Goal: Task Accomplishment & Management: Use online tool/utility

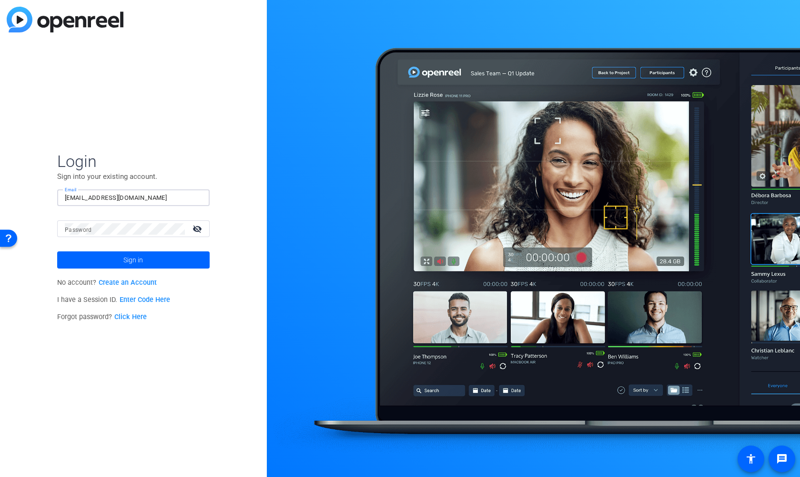
type input "[EMAIL_ADDRESS][DOMAIN_NAME]"
click at [110, 235] on div at bounding box center [125, 228] width 120 height 17
click at [133, 260] on button "Sign in" at bounding box center [133, 259] width 153 height 17
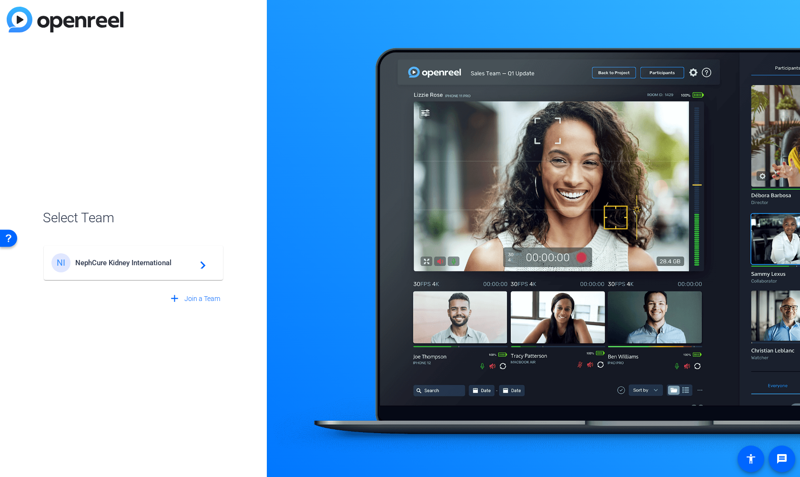
click at [152, 265] on span "NephCure Kidney International" at bounding box center [134, 262] width 119 height 9
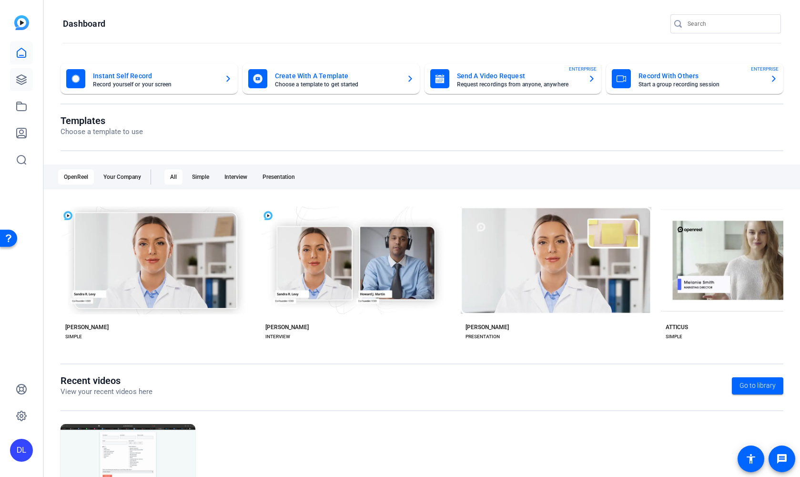
click at [17, 73] on link at bounding box center [21, 79] width 23 height 23
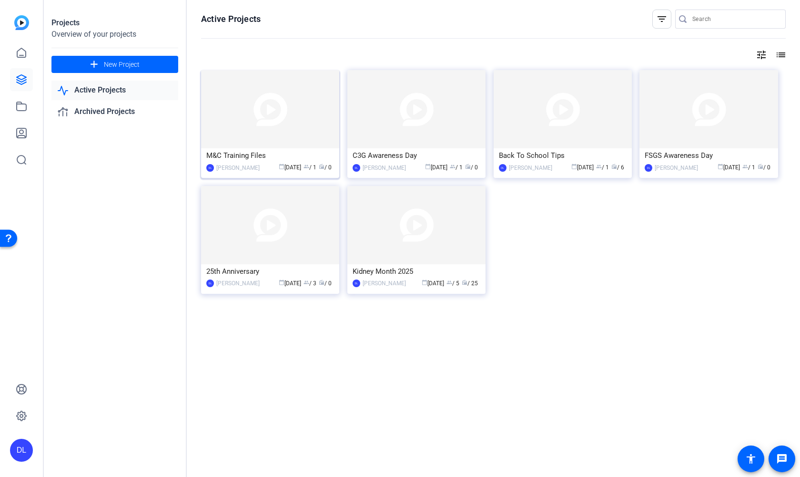
click at [286, 118] on img at bounding box center [270, 109] width 138 height 78
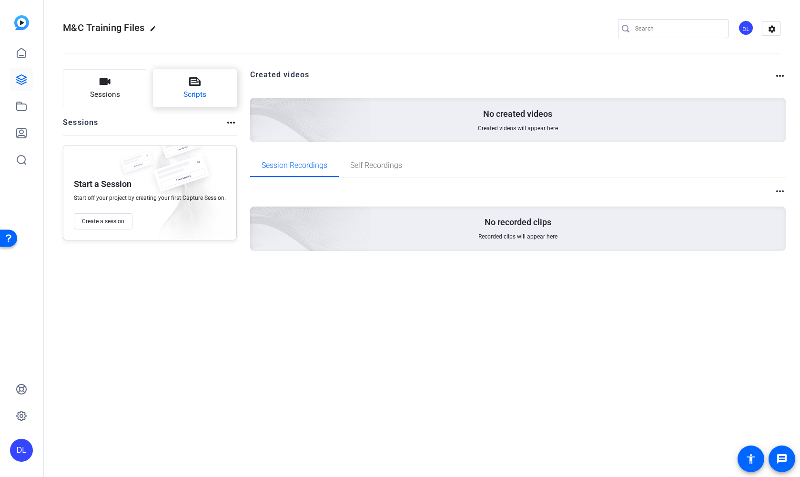
click at [223, 81] on button "Scripts" at bounding box center [195, 88] width 84 height 38
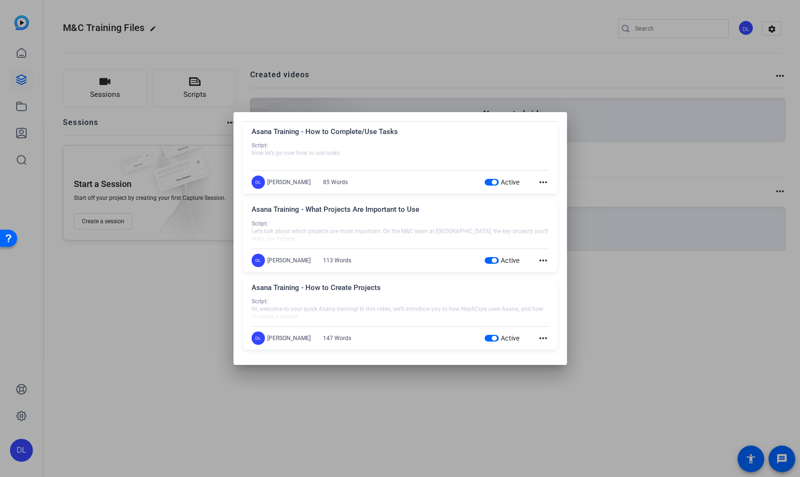
scroll to position [30, 0]
click at [353, 286] on div "Asana Training - How to Create Projects" at bounding box center [400, 291] width 297 height 16
click at [538, 336] on mat-icon "more_horiz" at bounding box center [543, 338] width 11 height 11
click at [548, 348] on span "Edit" at bounding box center [561, 351] width 38 height 11
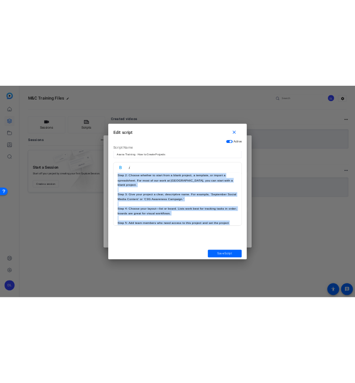
scroll to position [110, 0]
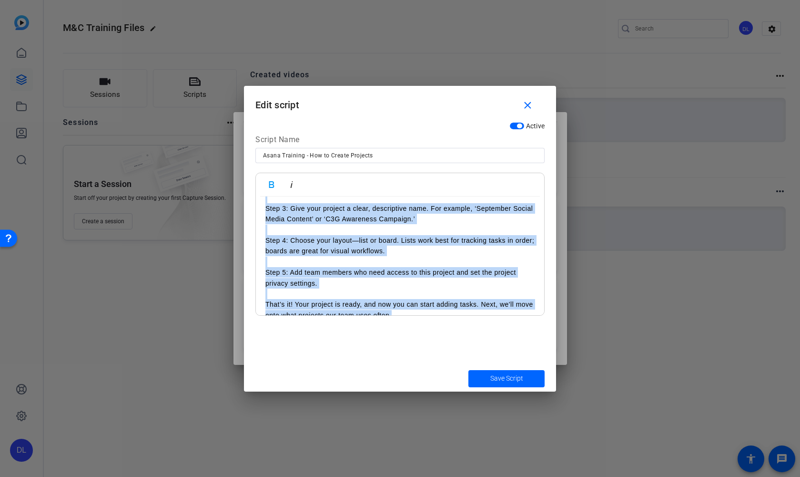
drag, startPoint x: 266, startPoint y: 210, endPoint x: 521, endPoint y: 337, distance: 284.6
copy div "Script: Hi, welcome to your quick Asana training! In this video, we’ll introduc…"
click at [524, 105] on mat-icon "close" at bounding box center [528, 106] width 12 height 12
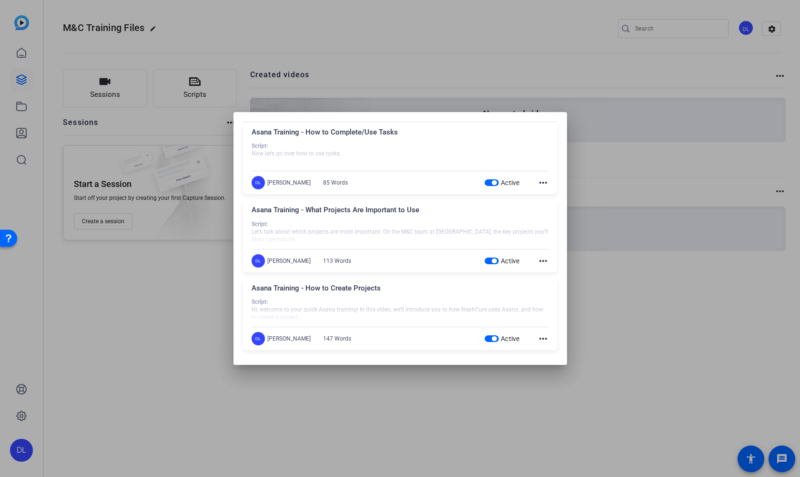
click at [576, 62] on div at bounding box center [400, 238] width 800 height 477
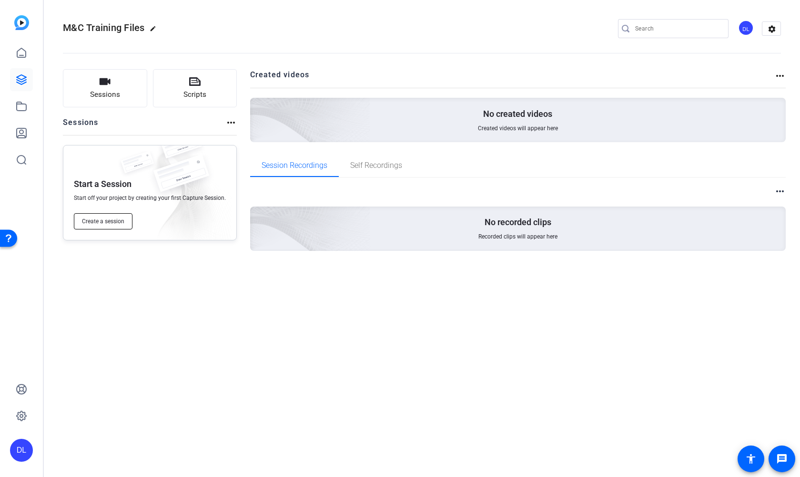
click at [110, 223] on span "Create a session" at bounding box center [103, 221] width 42 height 8
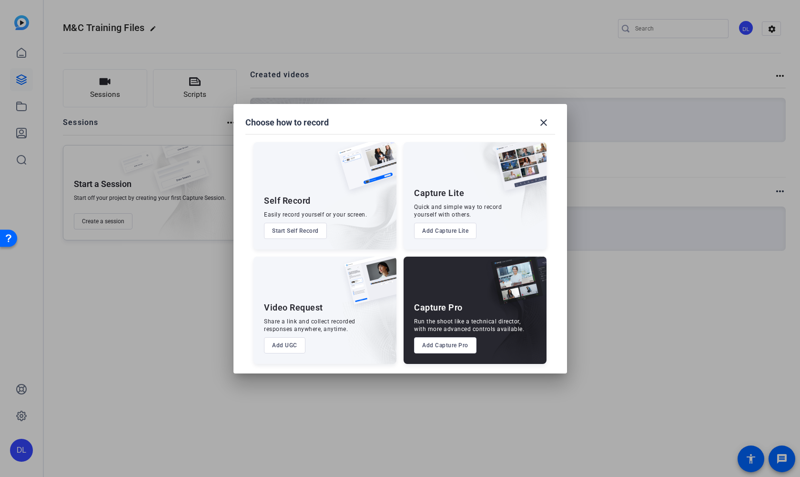
click at [309, 230] on button "Start Self Record" at bounding box center [295, 231] width 63 height 16
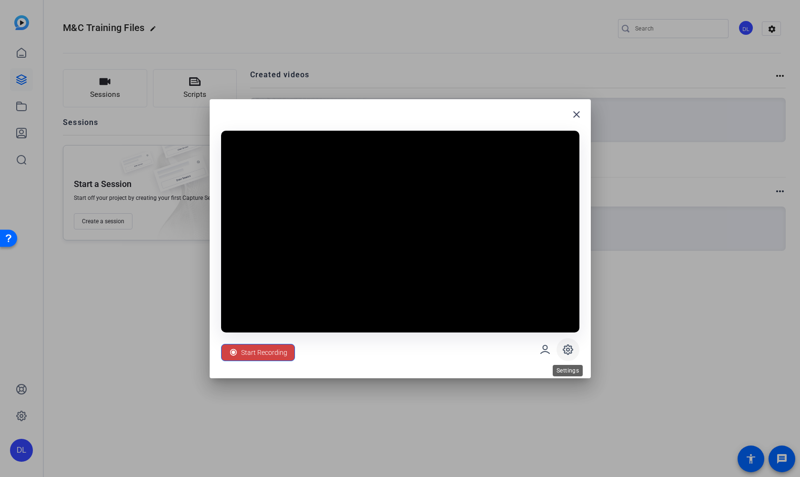
click at [569, 351] on icon at bounding box center [567, 349] width 11 height 11
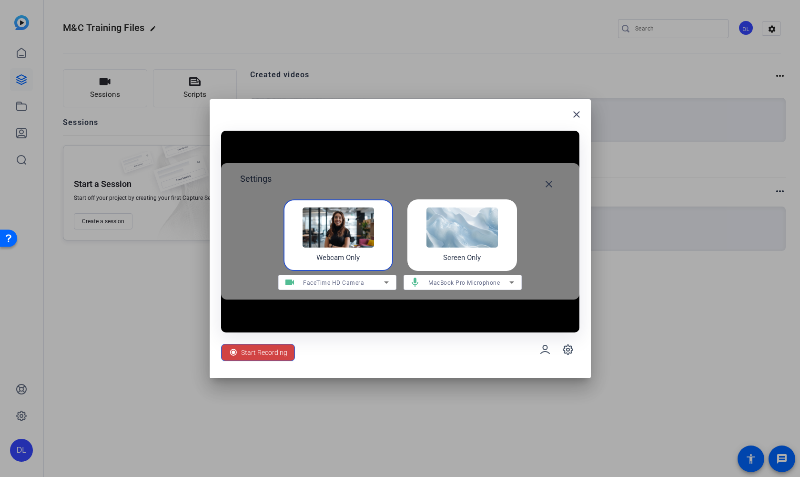
click at [460, 228] on img at bounding box center [462, 227] width 71 height 40
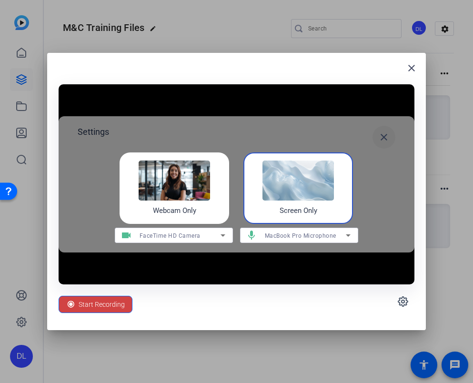
click at [385, 138] on mat-icon "close" at bounding box center [383, 137] width 11 height 11
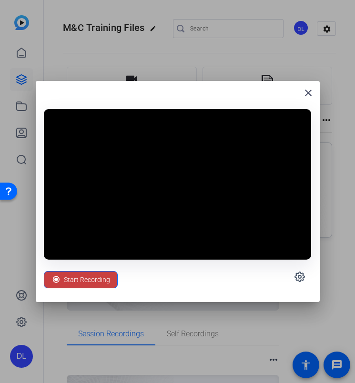
click at [90, 278] on span "Start Recording" at bounding box center [87, 280] width 46 height 18
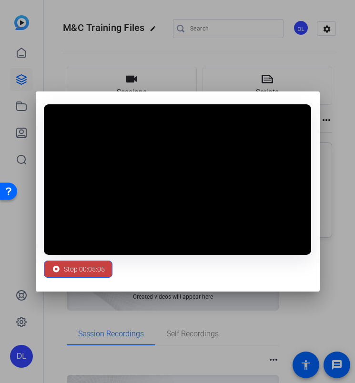
click at [78, 269] on span "Stop 00:05:05" at bounding box center [84, 269] width 41 height 18
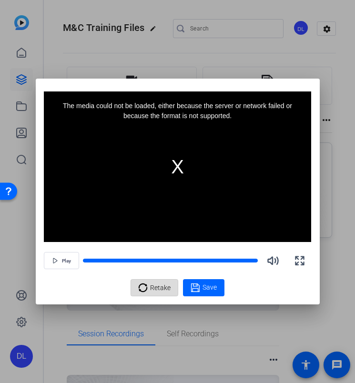
click at [161, 286] on span "Retake" at bounding box center [160, 288] width 20 height 18
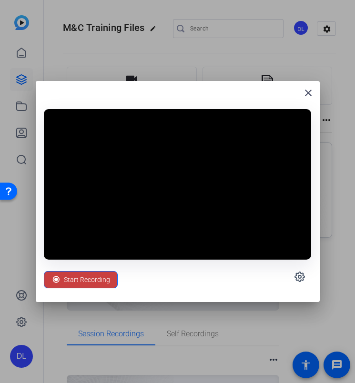
click at [84, 279] on span "Start Recording" at bounding box center [87, 280] width 46 height 18
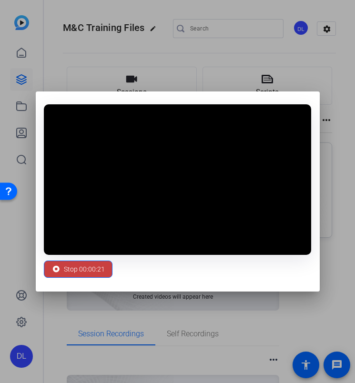
click at [74, 271] on span "Stop 00:00:21" at bounding box center [84, 269] width 41 height 18
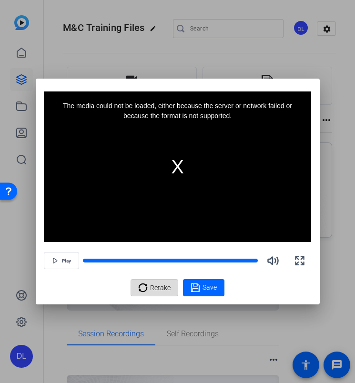
click at [160, 292] on span "Retake" at bounding box center [160, 288] width 20 height 18
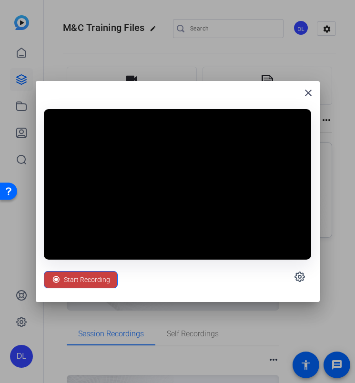
click at [93, 284] on span "Start Recording" at bounding box center [87, 280] width 46 height 18
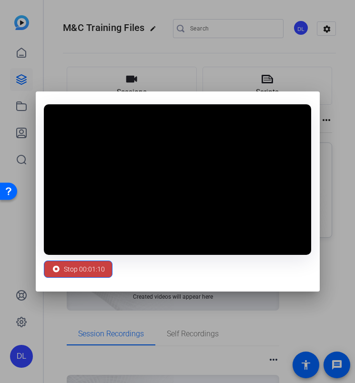
click at [95, 266] on span "Stop 00:01:10" at bounding box center [84, 269] width 41 height 18
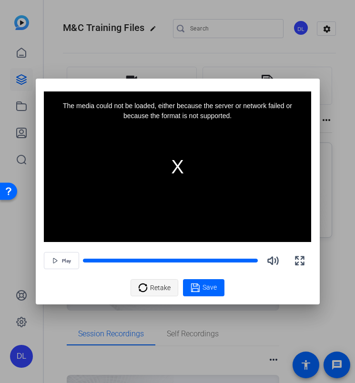
click at [149, 289] on div "Retake" at bounding box center [154, 288] width 32 height 18
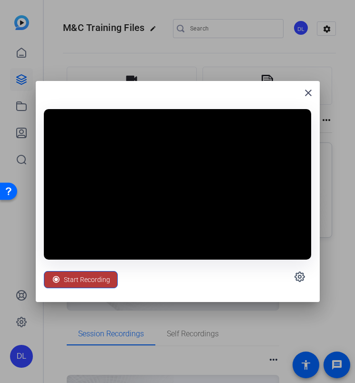
click at [96, 278] on span "Start Recording" at bounding box center [87, 280] width 46 height 18
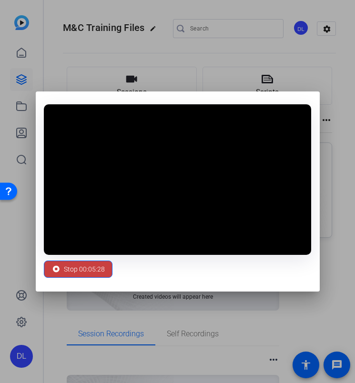
click at [65, 270] on span "Stop 00:05:28" at bounding box center [84, 269] width 41 height 18
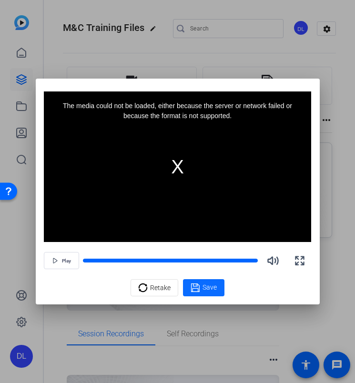
click at [217, 292] on span at bounding box center [203, 287] width 41 height 23
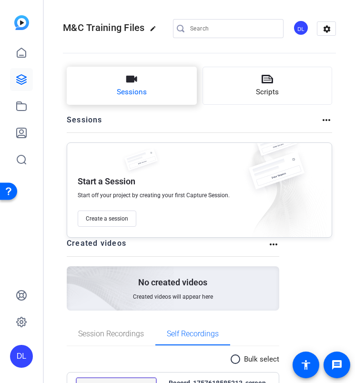
scroll to position [0, 0]
click at [251, 89] on button "Scripts" at bounding box center [268, 86] width 130 height 38
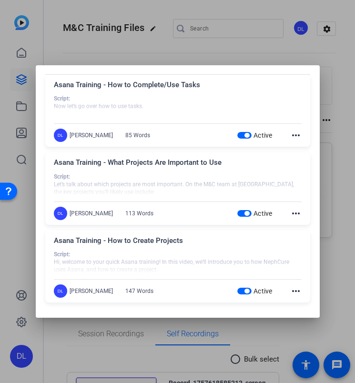
scroll to position [30, 0]
click at [293, 214] on mat-icon "more_horiz" at bounding box center [295, 213] width 11 height 11
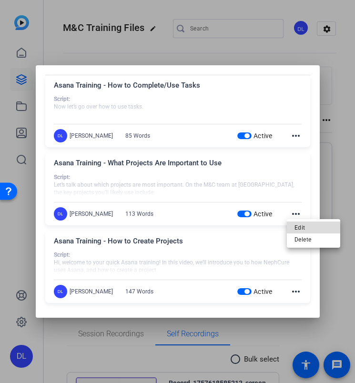
click at [306, 229] on span "Edit" at bounding box center [314, 227] width 38 height 11
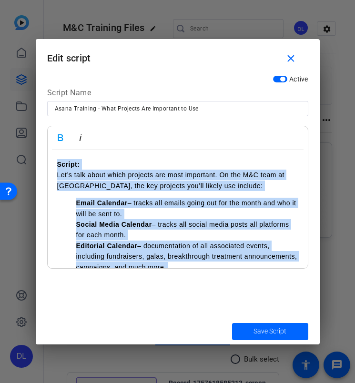
scroll to position [60, 0]
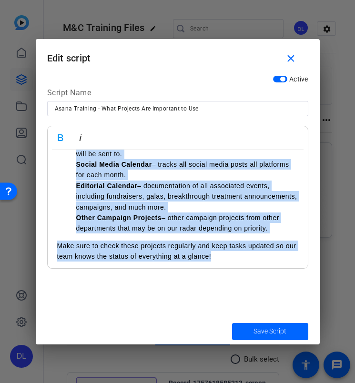
drag, startPoint x: 57, startPoint y: 162, endPoint x: 278, endPoint y: 259, distance: 241.6
click at [278, 259] on div "Script: Let’s talk about which projects are most important. On the M&C team at …" at bounding box center [178, 181] width 260 height 182
copy div "Script: Let’s talk about which projects are most important. On the M&C team at …"
click at [293, 63] on mat-icon "close" at bounding box center [291, 59] width 12 height 12
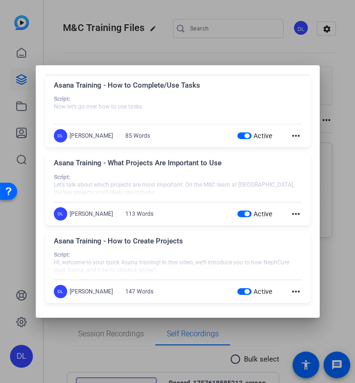
click at [259, 10] on div at bounding box center [177, 191] width 355 height 383
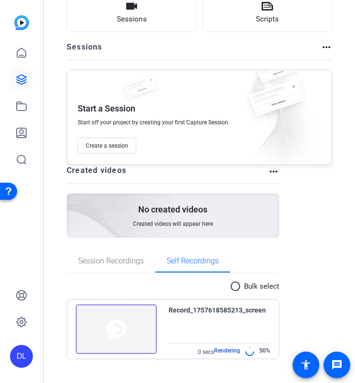
scroll to position [73, 0]
click at [117, 149] on span "Create a session" at bounding box center [107, 146] width 42 height 8
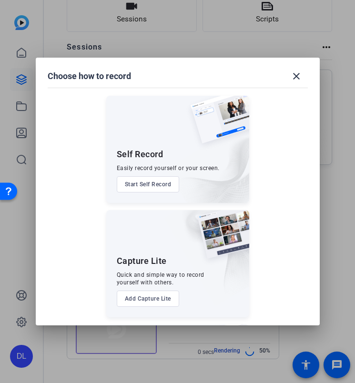
click at [147, 185] on button "Start Self Record" at bounding box center [148, 184] width 63 height 16
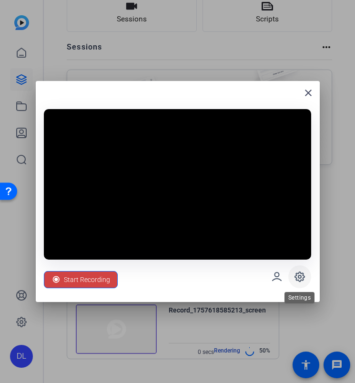
click at [295, 278] on icon at bounding box center [299, 276] width 11 height 11
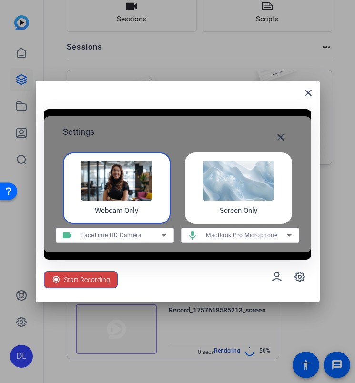
click at [239, 191] on img at bounding box center [238, 181] width 71 height 40
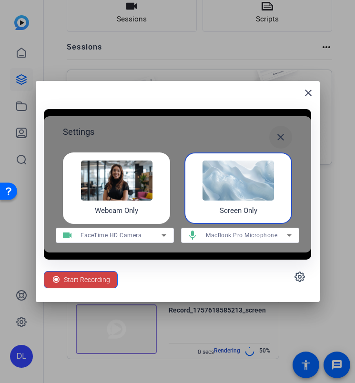
click at [286, 142] on mat-icon "close" at bounding box center [280, 137] width 11 height 11
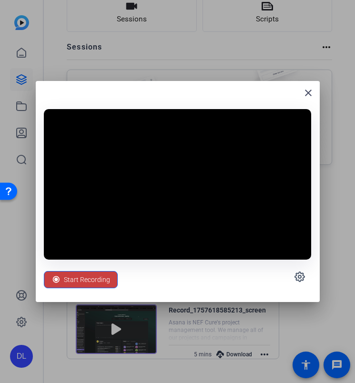
click at [78, 279] on span "Start Recording" at bounding box center [87, 280] width 46 height 18
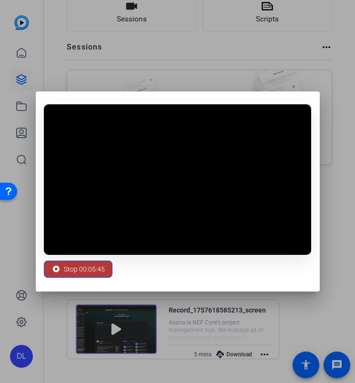
click at [70, 269] on span "Stop 00:05:45" at bounding box center [84, 269] width 41 height 18
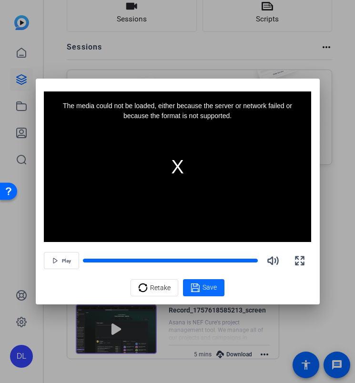
click at [207, 286] on span "Save" at bounding box center [210, 288] width 14 height 10
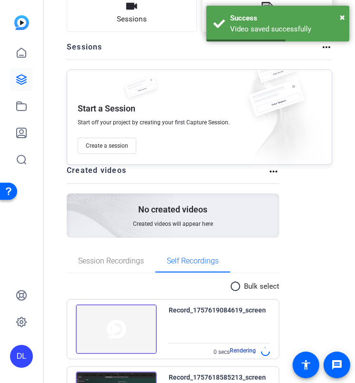
click at [262, 2] on icon at bounding box center [267, 5] width 11 height 11
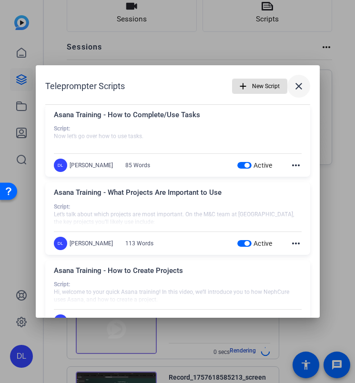
click at [297, 83] on mat-icon "close" at bounding box center [298, 86] width 11 height 11
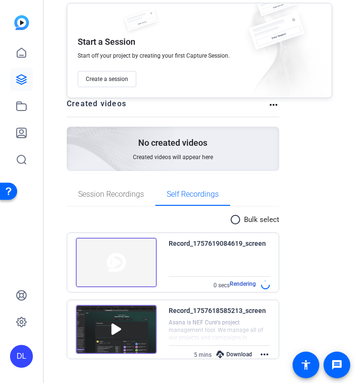
scroll to position [0, 0]
click at [114, 79] on span "Create a session" at bounding box center [107, 79] width 42 height 8
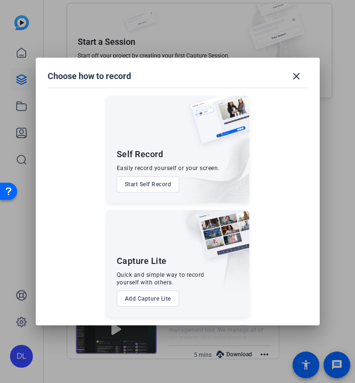
click at [157, 188] on button "Start Self Record" at bounding box center [148, 184] width 63 height 16
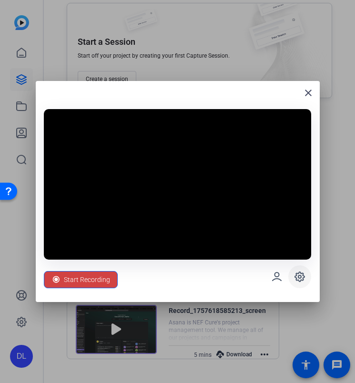
click at [306, 276] on span at bounding box center [299, 276] width 23 height 23
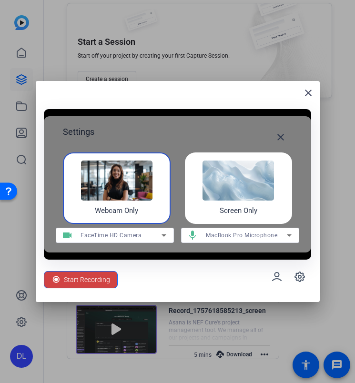
click at [259, 206] on div "Screen Only" at bounding box center [238, 188] width 107 height 71
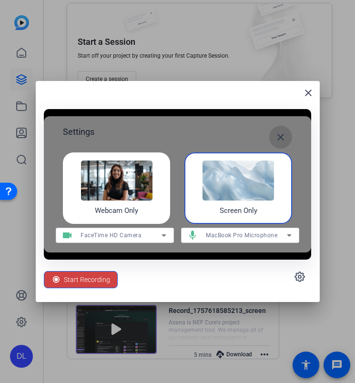
click at [280, 137] on mat-icon "close" at bounding box center [280, 137] width 11 height 11
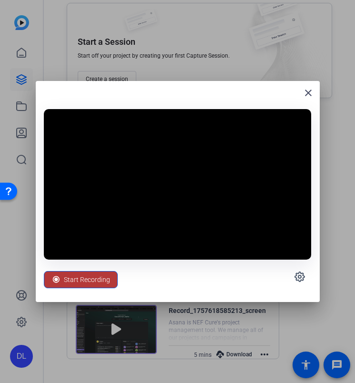
click at [104, 277] on span "Start Recording" at bounding box center [87, 280] width 46 height 18
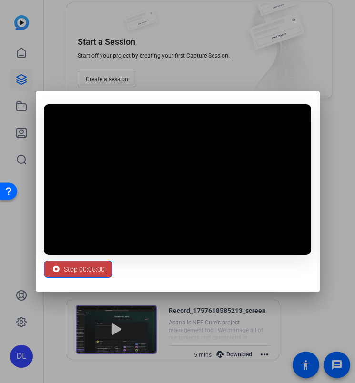
click at [64, 269] on span "Stop 00:05:00" at bounding box center [84, 269] width 41 height 18
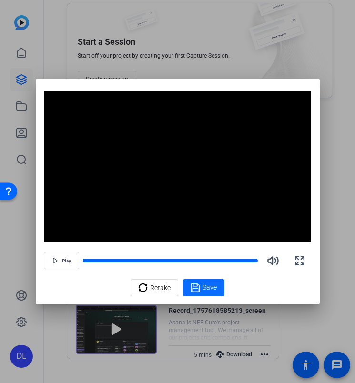
click at [203, 294] on span at bounding box center [203, 287] width 41 height 23
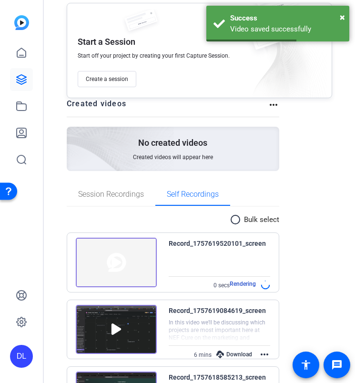
click at [266, 355] on mat-icon "more_horiz" at bounding box center [264, 354] width 11 height 11
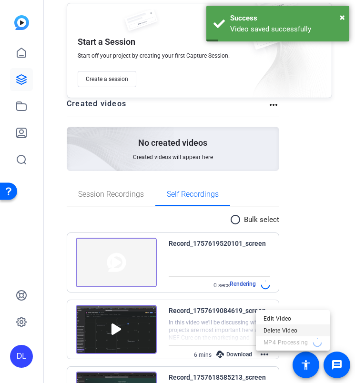
click at [285, 329] on span "Delete Video" at bounding box center [293, 330] width 59 height 11
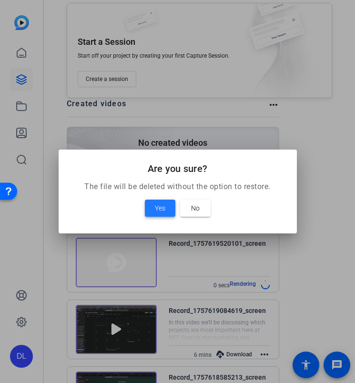
click at [161, 210] on span "Yes" at bounding box center [160, 208] width 10 height 11
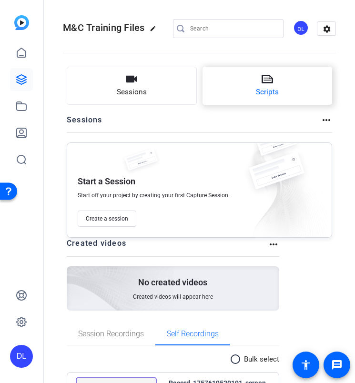
click at [286, 98] on button "Scripts" at bounding box center [268, 86] width 130 height 38
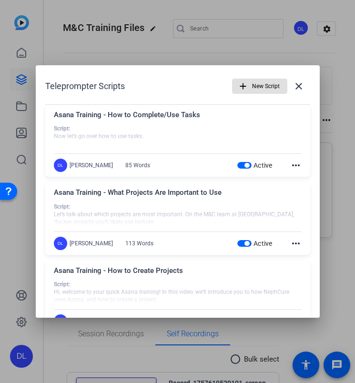
click at [291, 169] on mat-icon "more_horiz" at bounding box center [295, 165] width 11 height 11
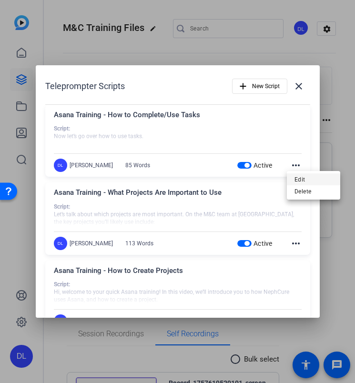
click at [295, 179] on span "Edit" at bounding box center [314, 179] width 38 height 11
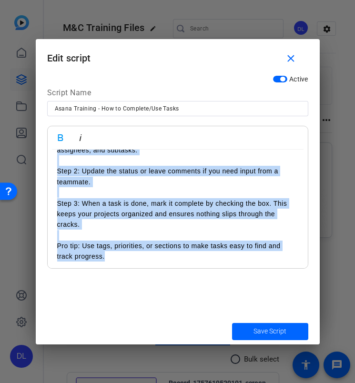
scroll to position [57, 0]
drag, startPoint x: 58, startPoint y: 156, endPoint x: 137, endPoint y: 262, distance: 132.1
copy div "Script: Now let’s go over how to use tasks. Step 1: Click on a task to open it.…"
click at [288, 58] on mat-icon "close" at bounding box center [291, 59] width 12 height 12
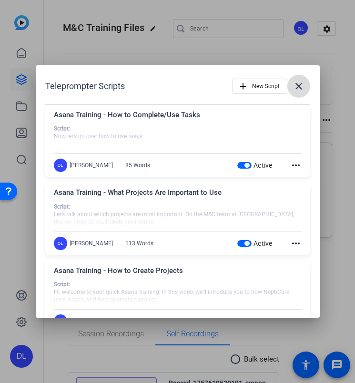
click at [295, 86] on mat-icon "close" at bounding box center [298, 86] width 11 height 11
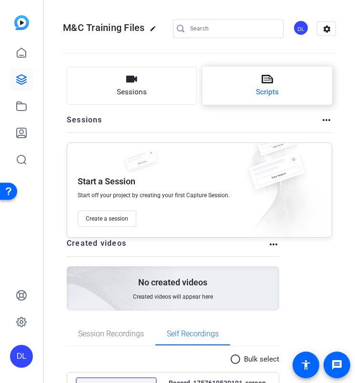
scroll to position [0, 0]
click at [288, 84] on button "Scripts" at bounding box center [268, 86] width 130 height 38
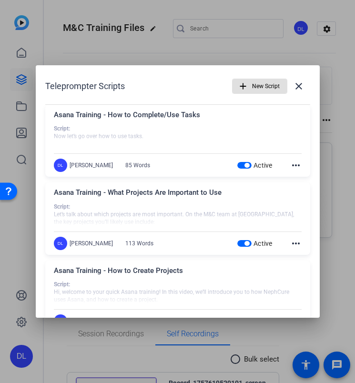
click at [294, 165] on mat-icon "more_horiz" at bounding box center [295, 165] width 11 height 11
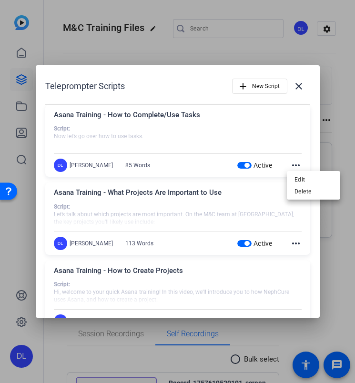
click at [293, 245] on div at bounding box center [177, 191] width 355 height 383
click at [292, 243] on mat-icon "more_horiz" at bounding box center [295, 243] width 11 height 11
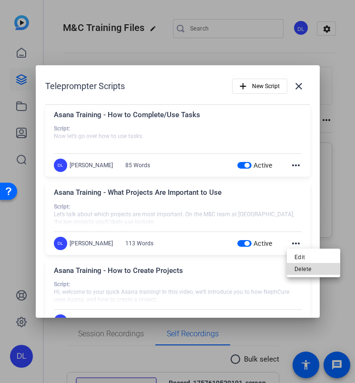
click at [301, 267] on span "Delete" at bounding box center [314, 268] width 38 height 11
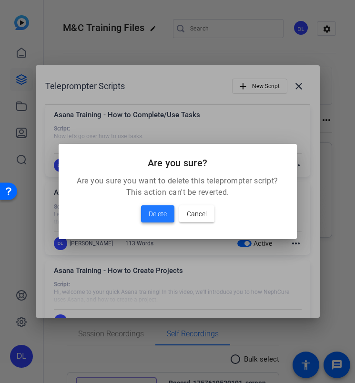
click at [163, 215] on span "Delete" at bounding box center [158, 213] width 18 height 11
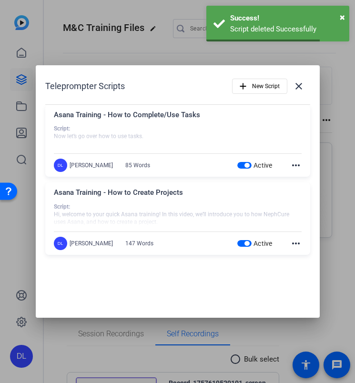
click at [297, 243] on mat-icon "more_horiz" at bounding box center [295, 243] width 11 height 11
click at [314, 271] on span "Delete" at bounding box center [317, 268] width 38 height 11
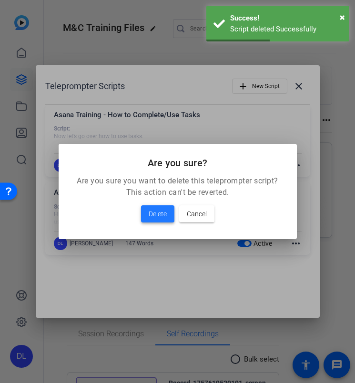
click at [156, 217] on span "Delete" at bounding box center [158, 213] width 18 height 11
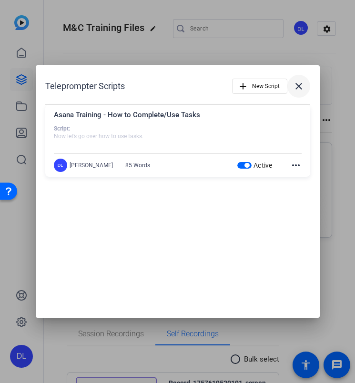
click at [301, 90] on mat-icon "close" at bounding box center [298, 86] width 11 height 11
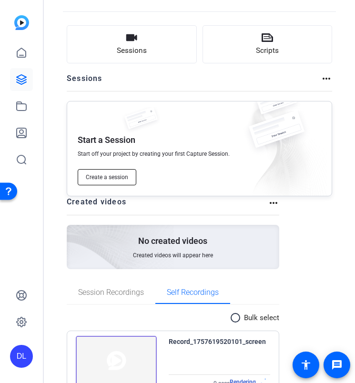
scroll to position [39, 0]
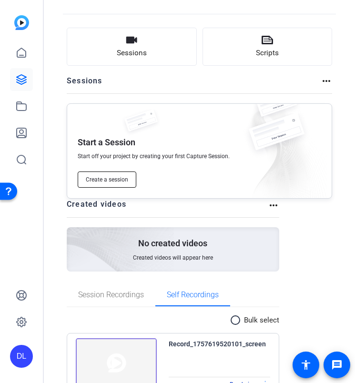
click at [120, 183] on span "Create a session" at bounding box center [107, 180] width 42 height 8
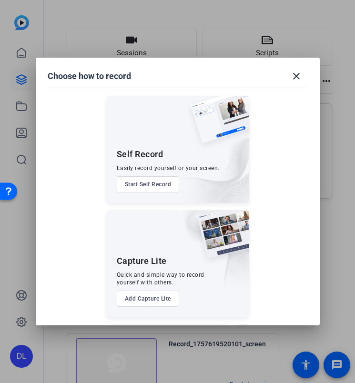
click at [156, 184] on button "Start Self Record" at bounding box center [148, 184] width 63 height 16
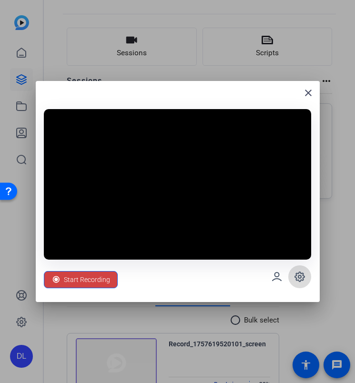
click at [300, 269] on span at bounding box center [299, 276] width 23 height 23
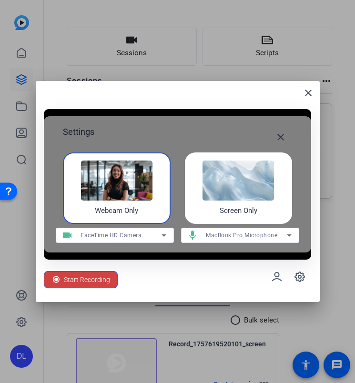
click at [257, 196] on img at bounding box center [238, 181] width 71 height 40
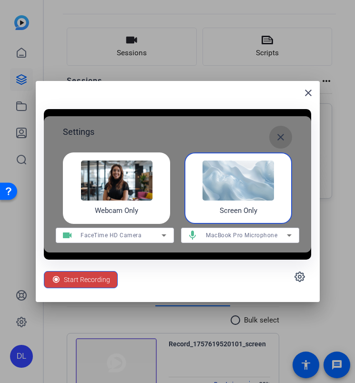
click at [281, 137] on mat-icon "close" at bounding box center [280, 137] width 11 height 11
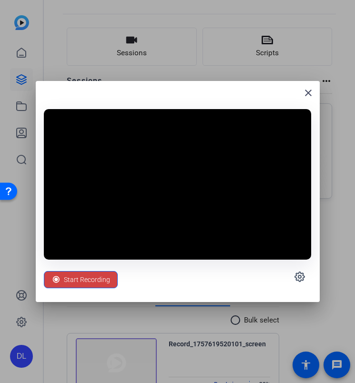
scroll to position [0, 0]
click at [83, 279] on span "Start Recording" at bounding box center [87, 280] width 46 height 18
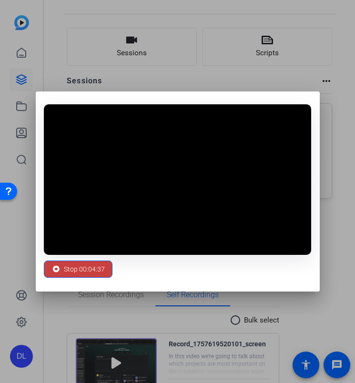
click at [79, 270] on span "Stop 00:04:37" at bounding box center [84, 269] width 41 height 18
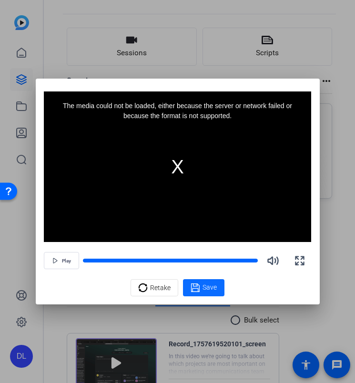
click at [196, 290] on icon at bounding box center [196, 287] width 10 height 11
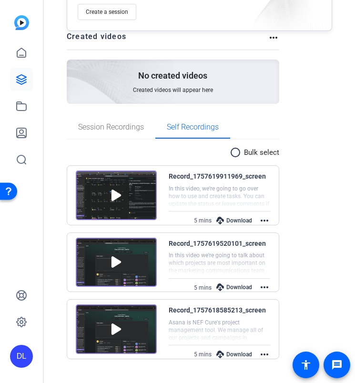
click at [233, 356] on div "Download" at bounding box center [234, 354] width 45 height 12
click at [232, 288] on div "Download" at bounding box center [234, 287] width 45 height 12
click at [243, 220] on div "Download" at bounding box center [234, 220] width 45 height 12
click at [262, 221] on mat-icon "more_horiz" at bounding box center [264, 220] width 11 height 11
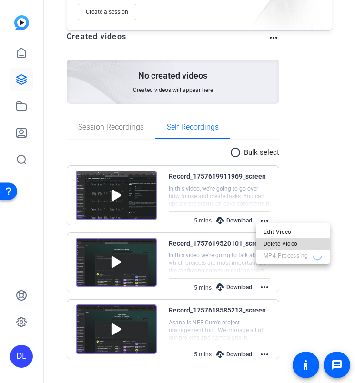
click at [285, 245] on span "Delete Video" at bounding box center [293, 243] width 59 height 11
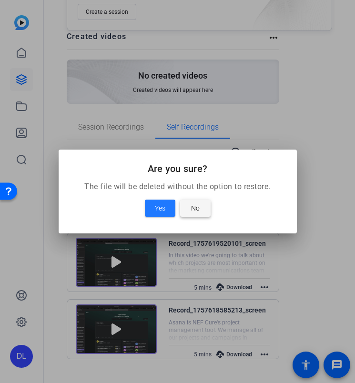
click at [202, 212] on span at bounding box center [195, 208] width 31 height 23
